Goal: Task Accomplishment & Management: Complete application form

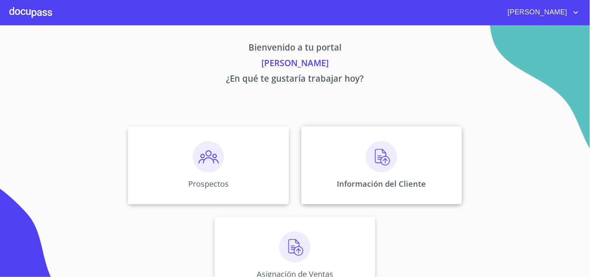
click at [378, 160] on img at bounding box center [381, 156] width 31 height 31
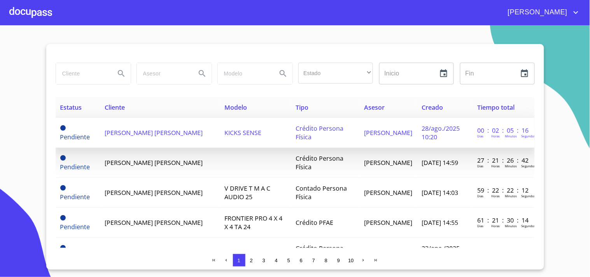
click at [151, 133] on span "[PERSON_NAME] [PERSON_NAME]" at bounding box center [154, 132] width 98 height 9
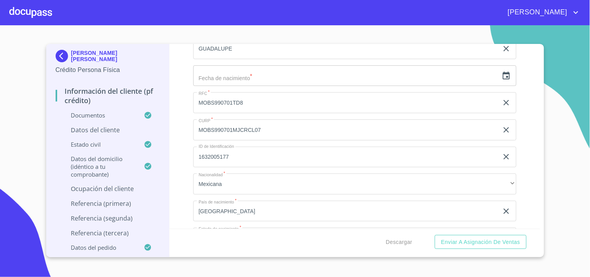
scroll to position [2639, 0]
